Goal: Task Accomplishment & Management: Use online tool/utility

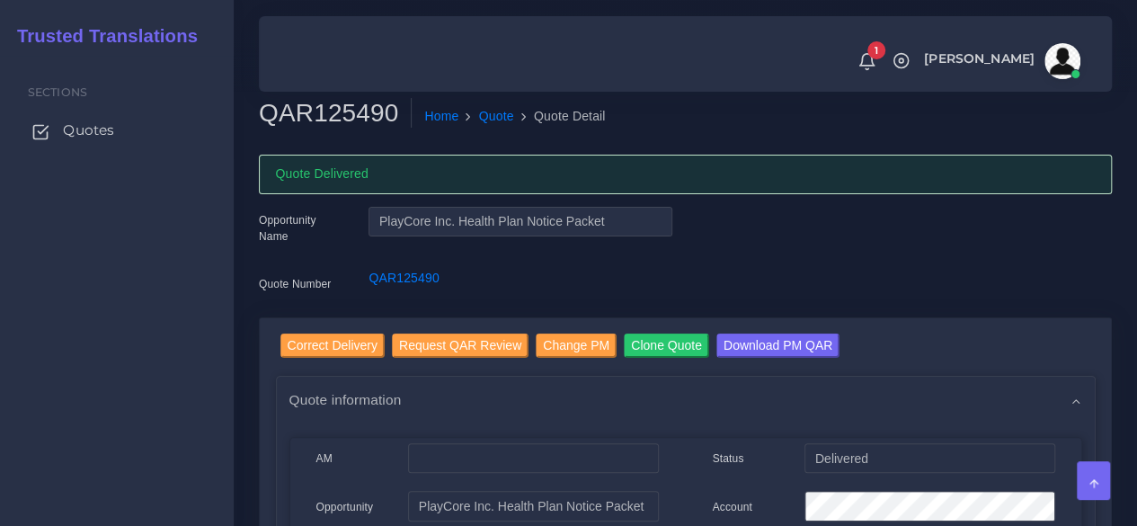
click at [102, 134] on span "Quotes" at bounding box center [88, 130] width 51 height 20
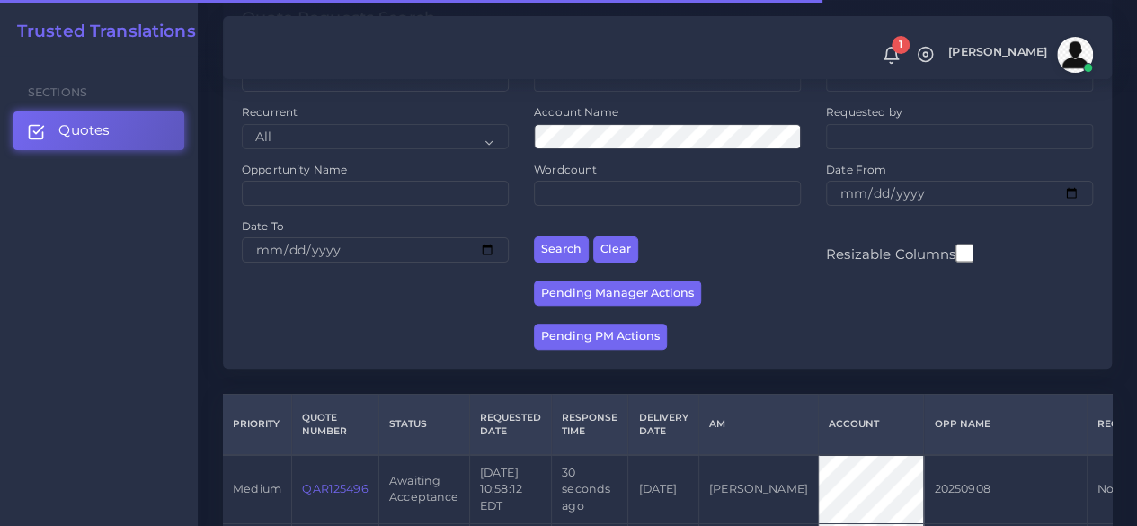
scroll to position [360, 0]
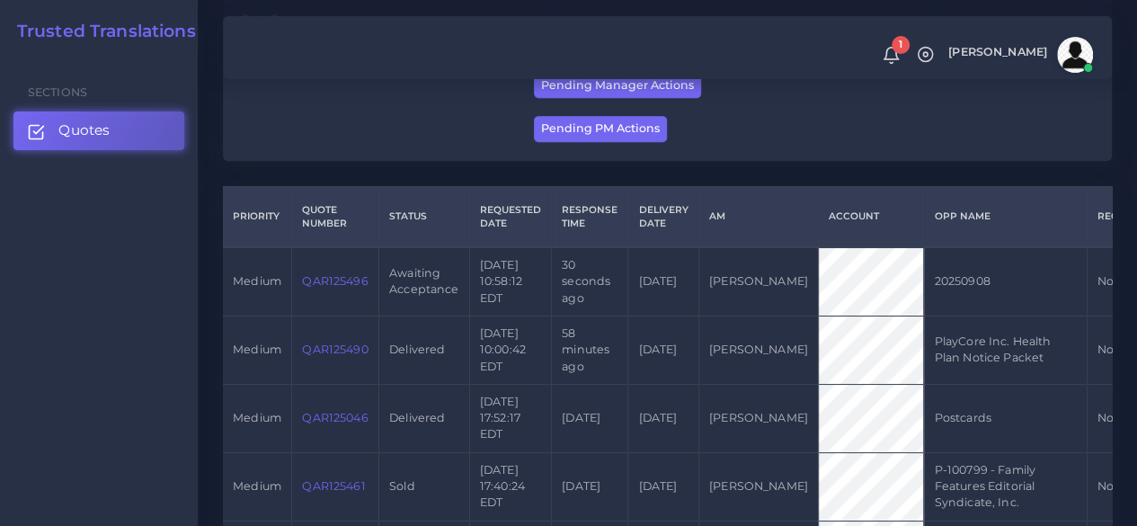
click at [336, 285] on link "QAR125496" at bounding box center [335, 280] width 66 height 13
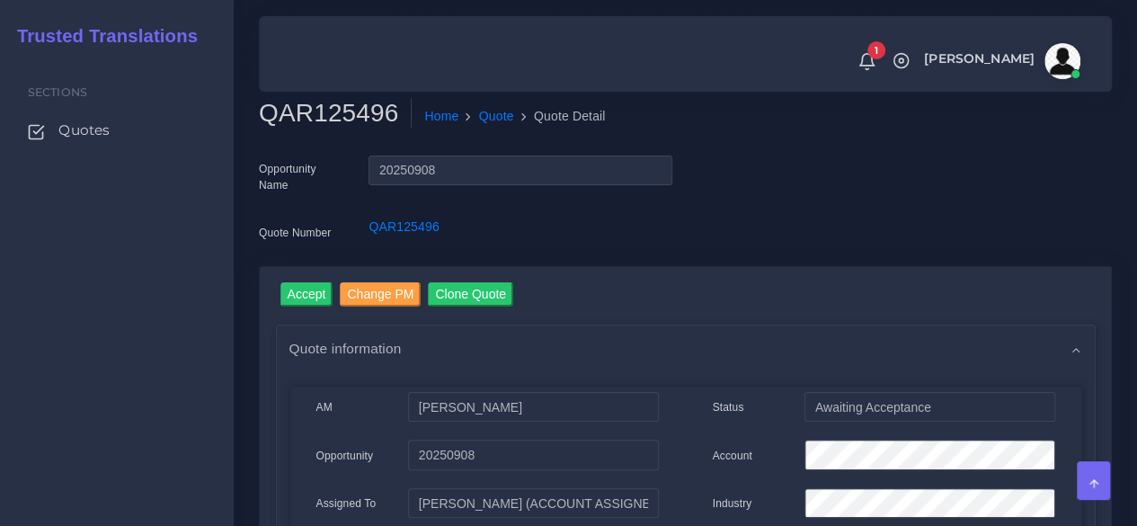
click at [336, 120] on h2 "QAR125496" at bounding box center [335, 113] width 153 height 31
copy h2 "QAR125496"
click at [303, 291] on input "Accept" at bounding box center [306, 294] width 53 height 24
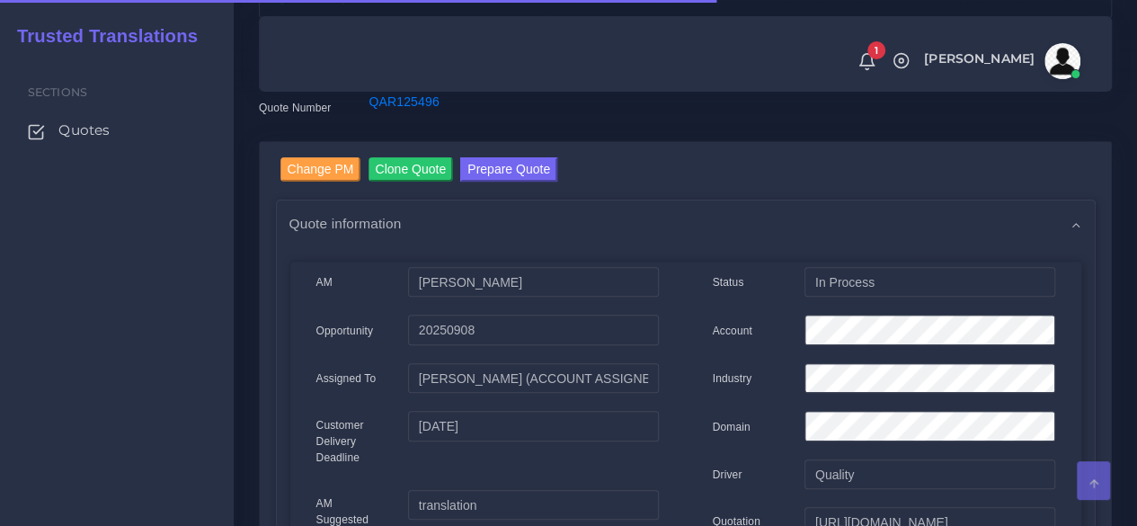
scroll to position [180, 0]
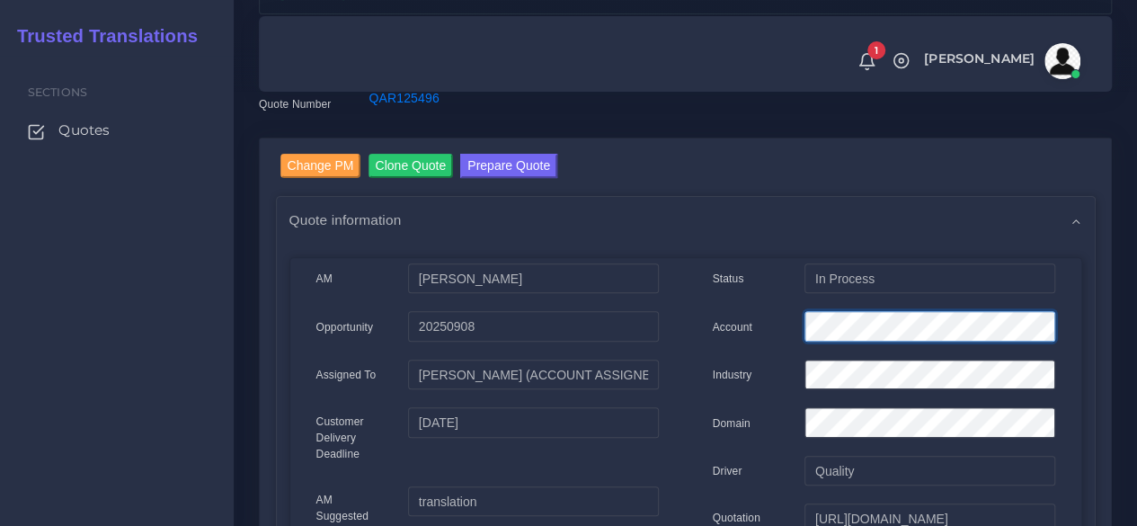
click at [795, 329] on div at bounding box center [929, 329] width 277 height 36
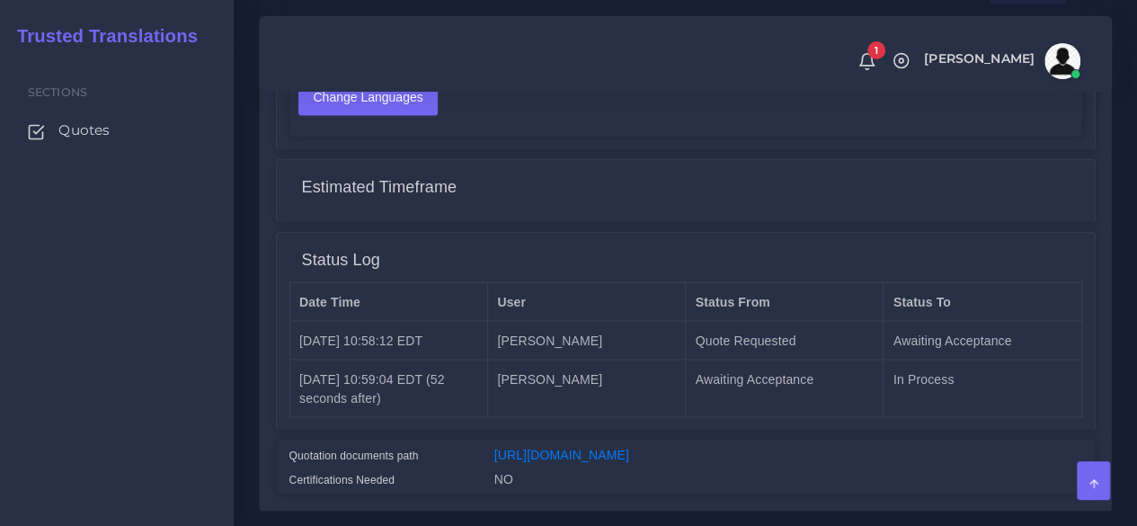
scroll to position [1528, 0]
click at [629, 446] on link "https://workdrive.zoho.com/fgoh3e43b1a1fe2124b65bedd7c3c51a0e040/teams/fgoh3e43…" at bounding box center [561, 453] width 135 height 14
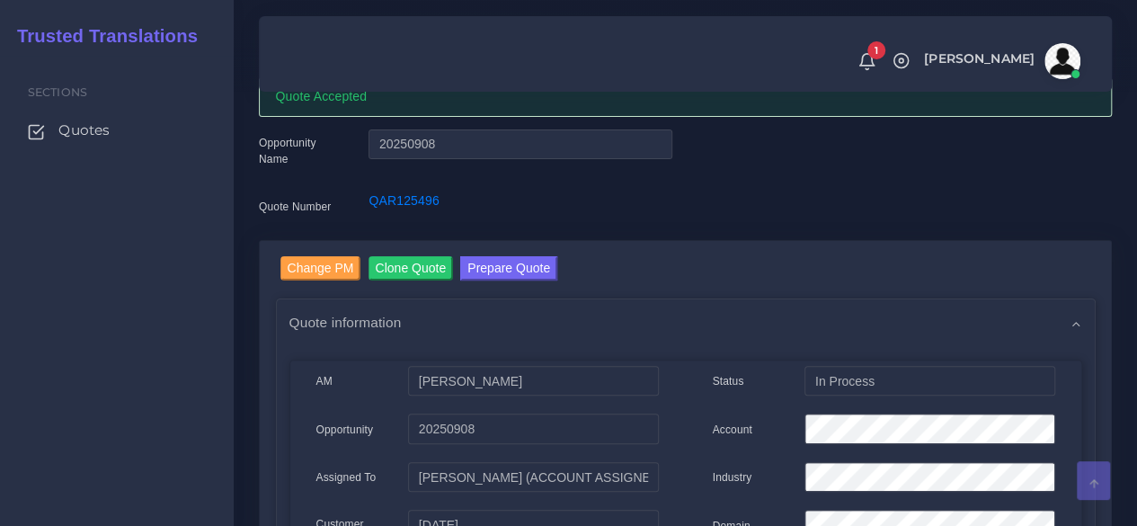
scroll to position [0, 0]
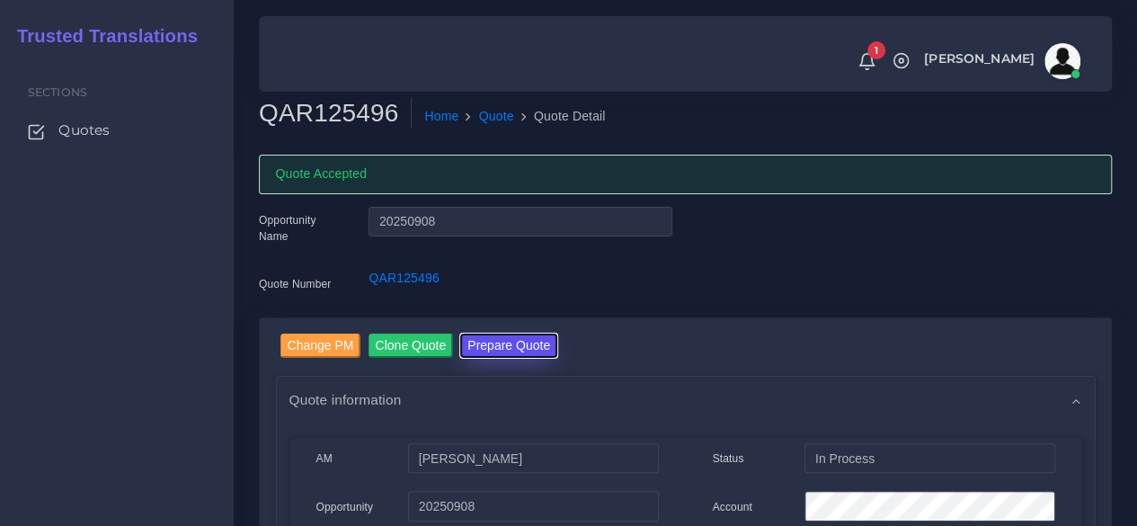
click at [494, 353] on button "Prepare Quote" at bounding box center [508, 346] width 97 height 24
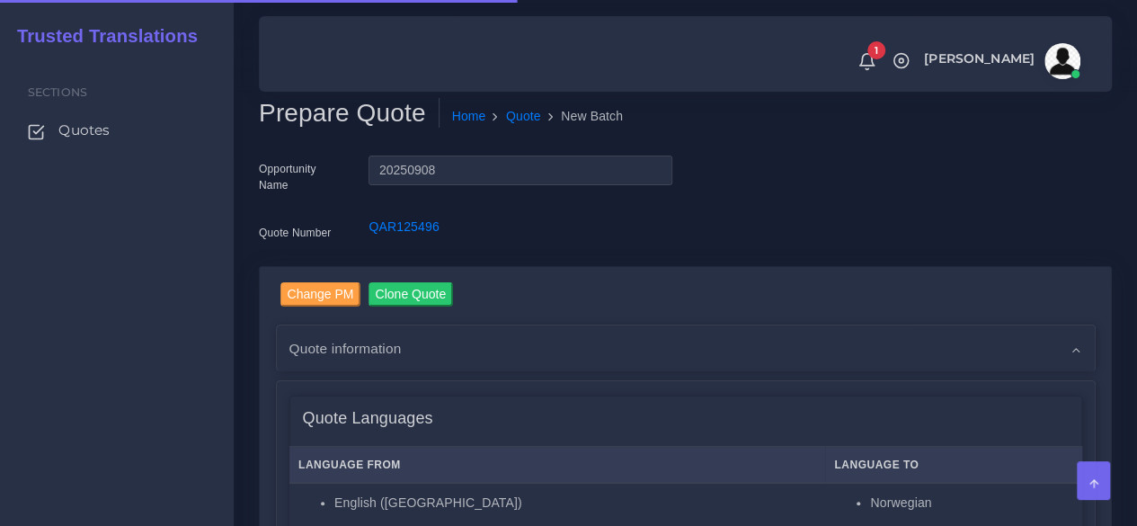
scroll to position [449, 0]
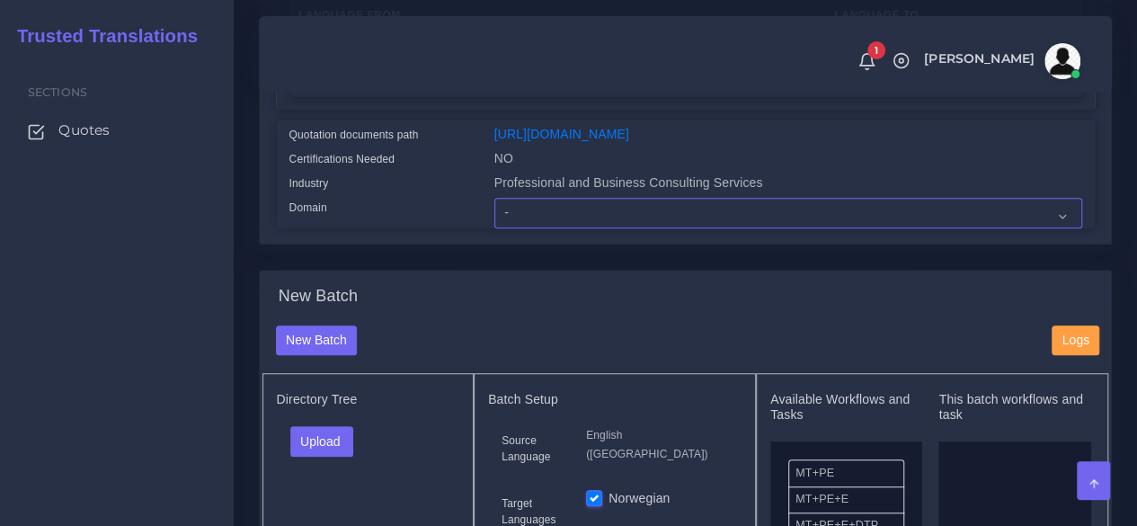
click at [508, 228] on select "- Advertising and Media Agriculture, Forestry and Fishing Architecture, Buildin…" at bounding box center [788, 213] width 588 height 31
select select "Professional and Business Consulting Services"
click at [494, 228] on select "- Advertising and Media Agriculture, Forestry and Fishing Architecture, Buildin…" at bounding box center [788, 213] width 588 height 31
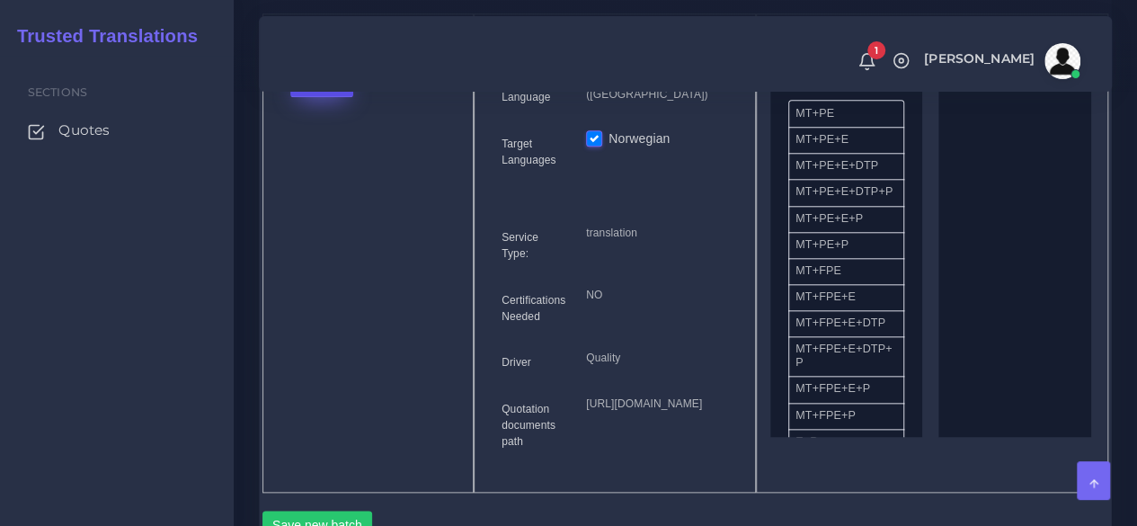
click at [331, 97] on button "Upload" at bounding box center [322, 82] width 64 height 31
click at [338, 161] on label "Files" at bounding box center [353, 149] width 124 height 22
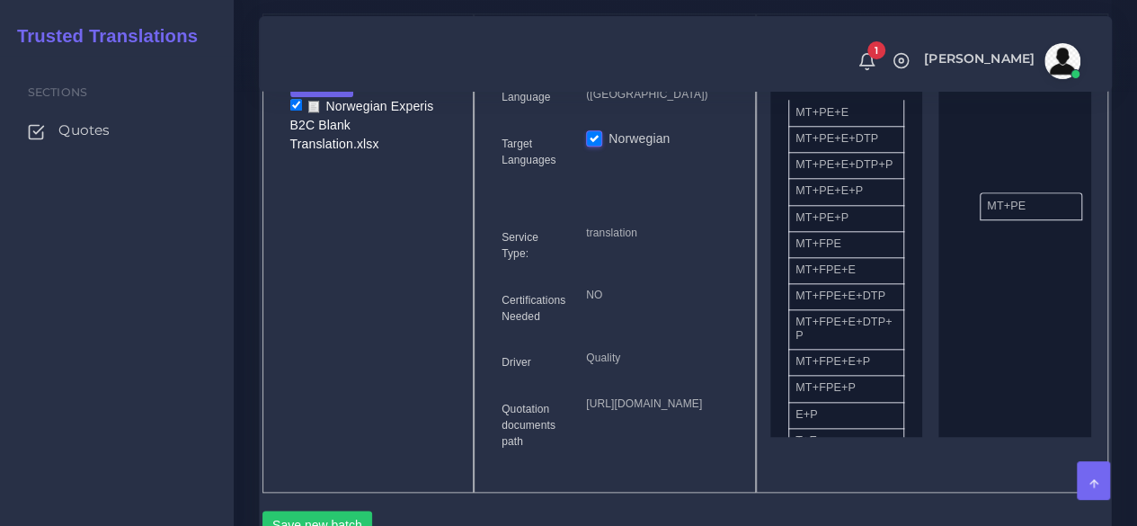
drag, startPoint x: 836, startPoint y: 149, endPoint x: 1028, endPoint y: 242, distance: 212.7
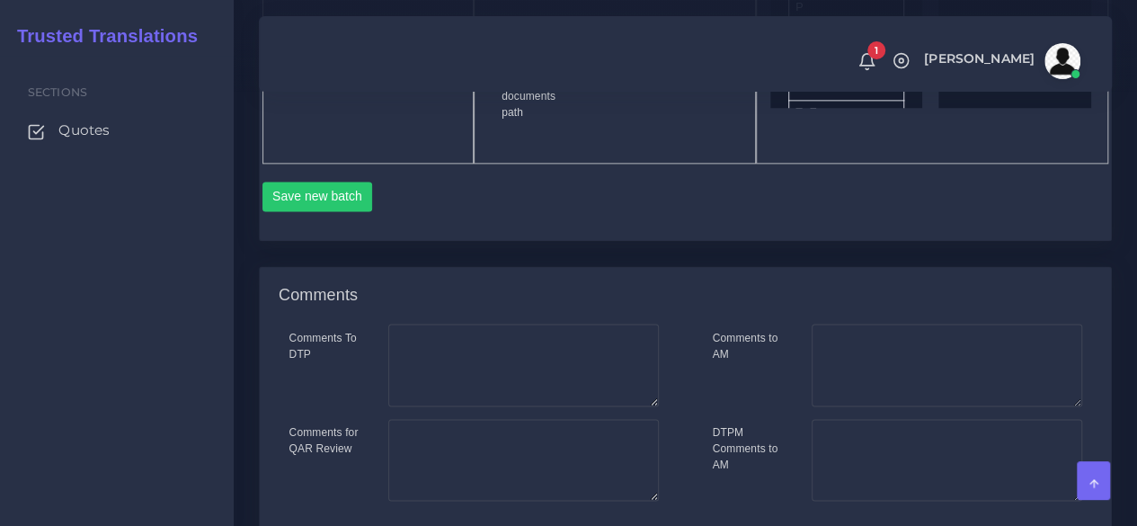
scroll to position [1259, 0]
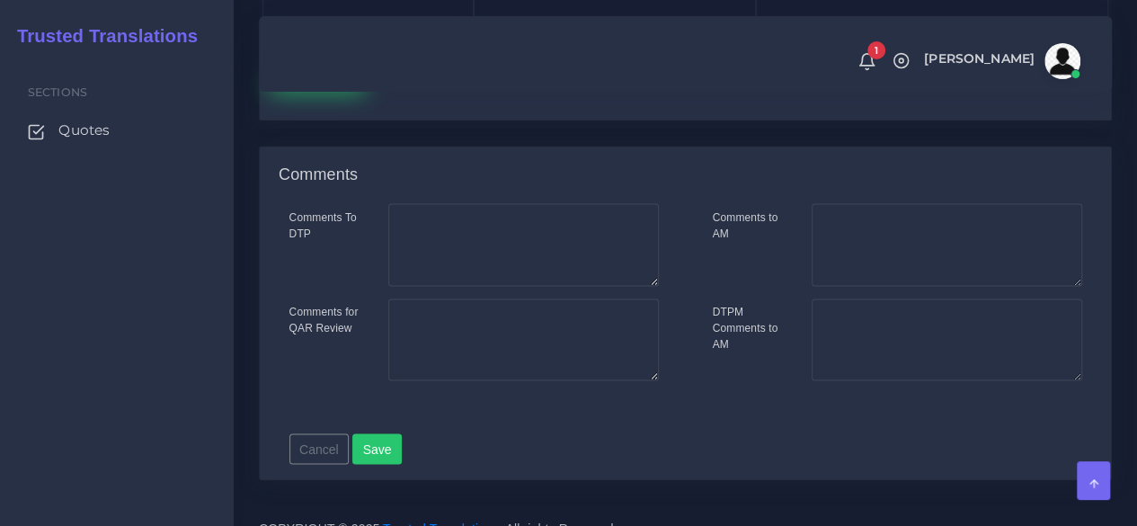
click at [347, 92] on button "Save new batch" at bounding box center [317, 76] width 111 height 31
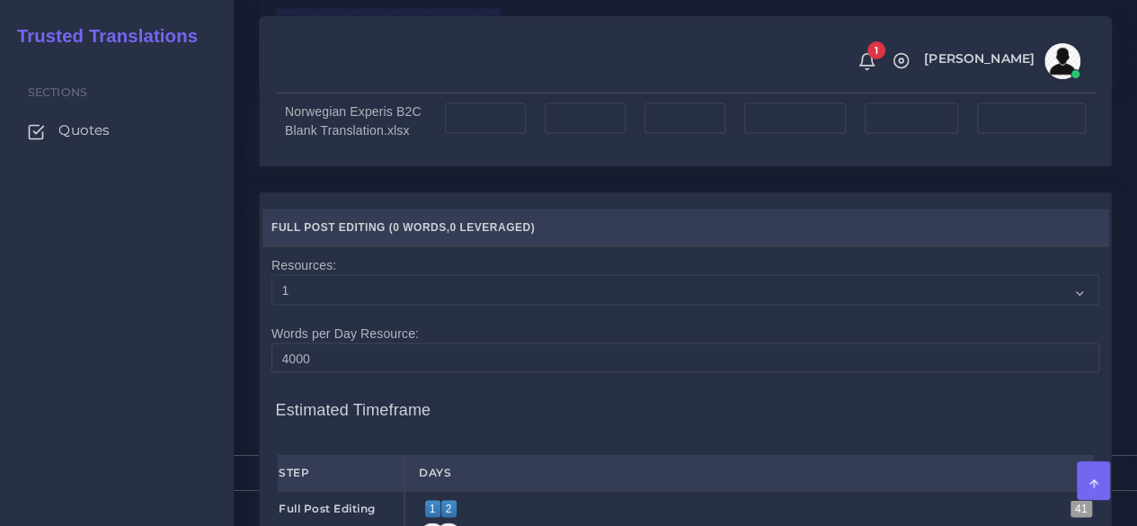
scroll to position [1528, 0]
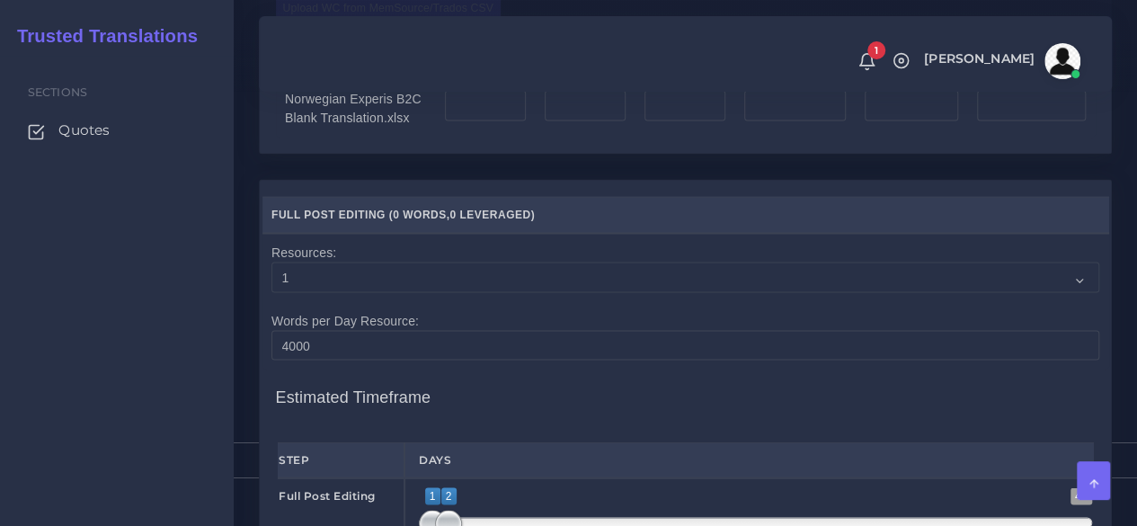
click at [363, 137] on div "Upload WC from MemSource/Trados CSV File No Match Fuzzy Match Full Match Repeti…" at bounding box center [686, 66] width 820 height 141
click at [359, 20] on label "Upload WC from MemSource/Trados CSV" at bounding box center [389, 8] width 226 height 24
click at [0, 0] on input "Upload WC from MemSource/Trados CSV" at bounding box center [0, 0] width 0 height 0
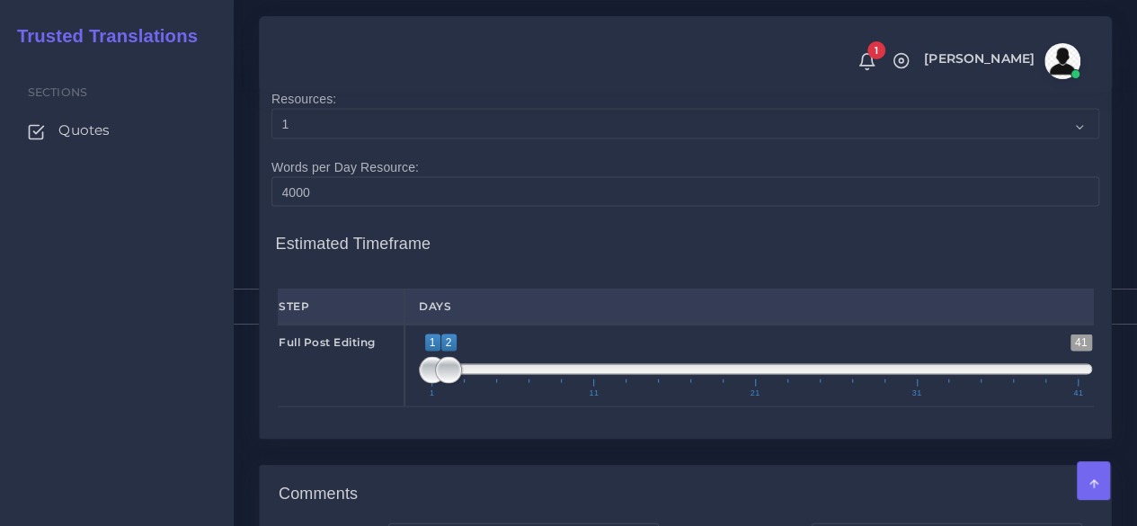
scroll to position [1798, 0]
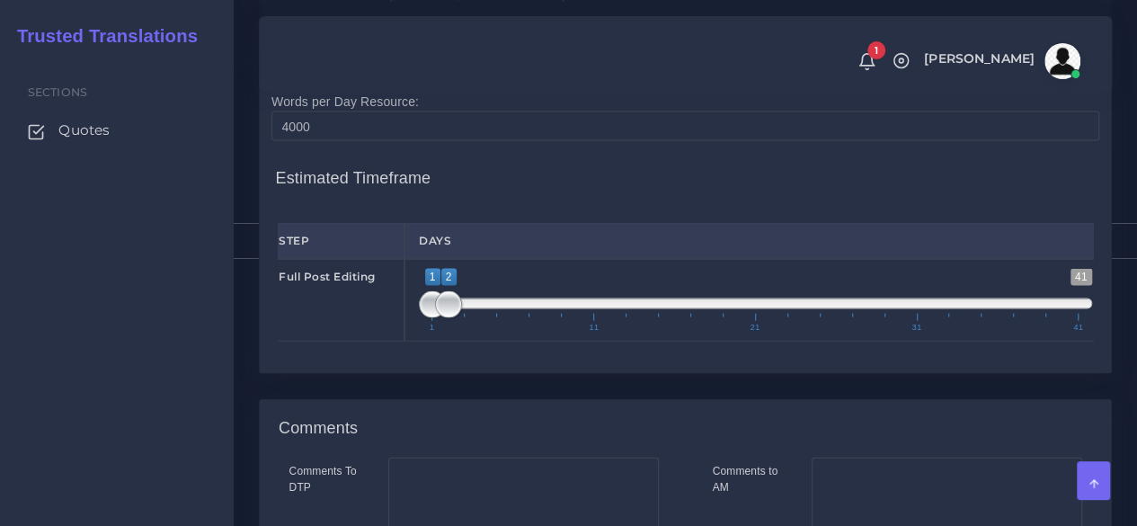
type input "1;1"
drag, startPoint x: 446, startPoint y: 427, endPoint x: 402, endPoint y: 427, distance: 44.0
click at [405, 342] on div "1 41 1 1 1 — 1 1 11 21 31 41 1;1" at bounding box center [756, 300] width 702 height 83
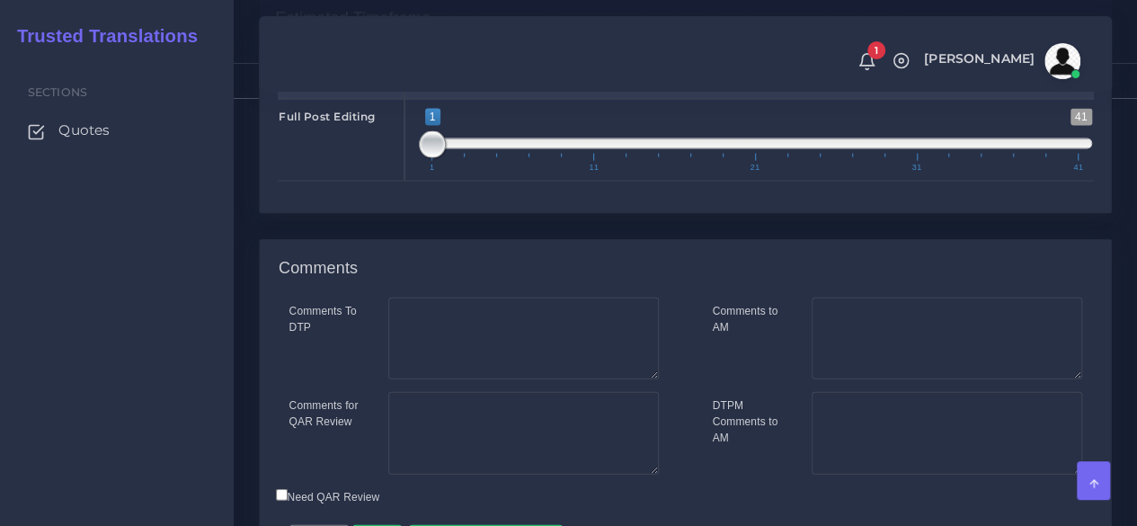
scroll to position [2157, 0]
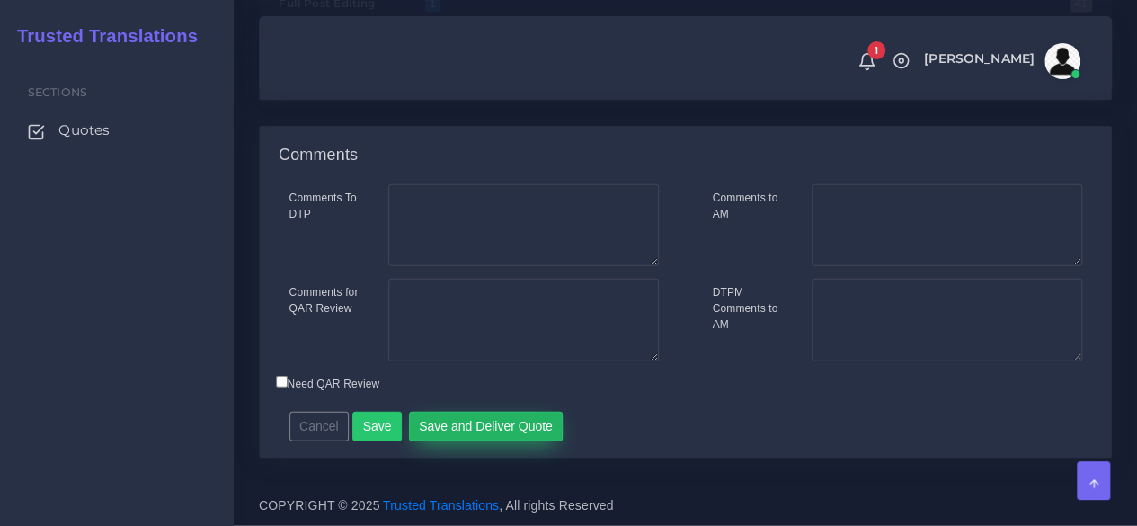
click at [466, 442] on button "Save and Deliver Quote" at bounding box center [486, 427] width 155 height 31
